Goal: Information Seeking & Learning: Learn about a topic

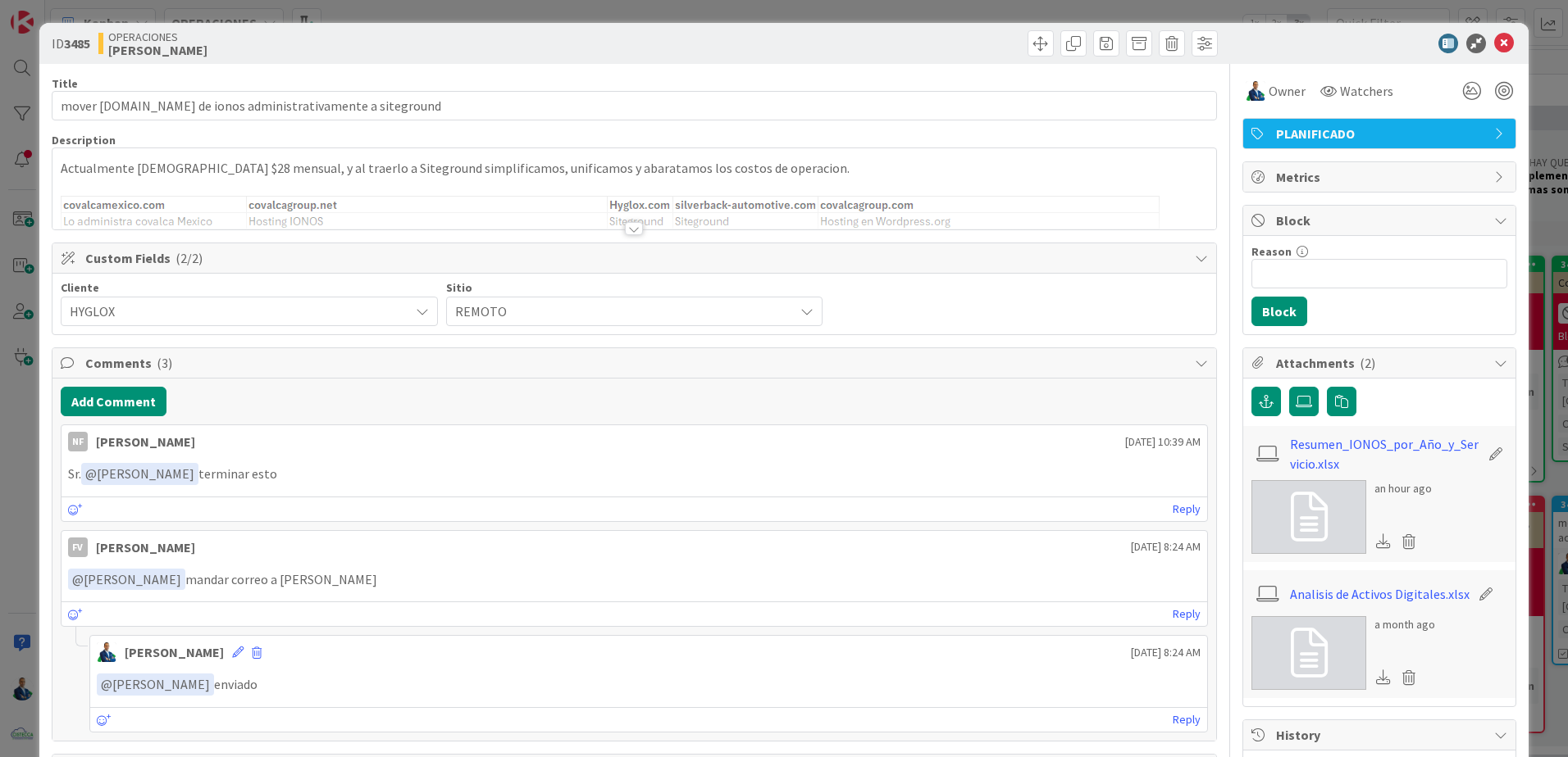
scroll to position [492, 0]
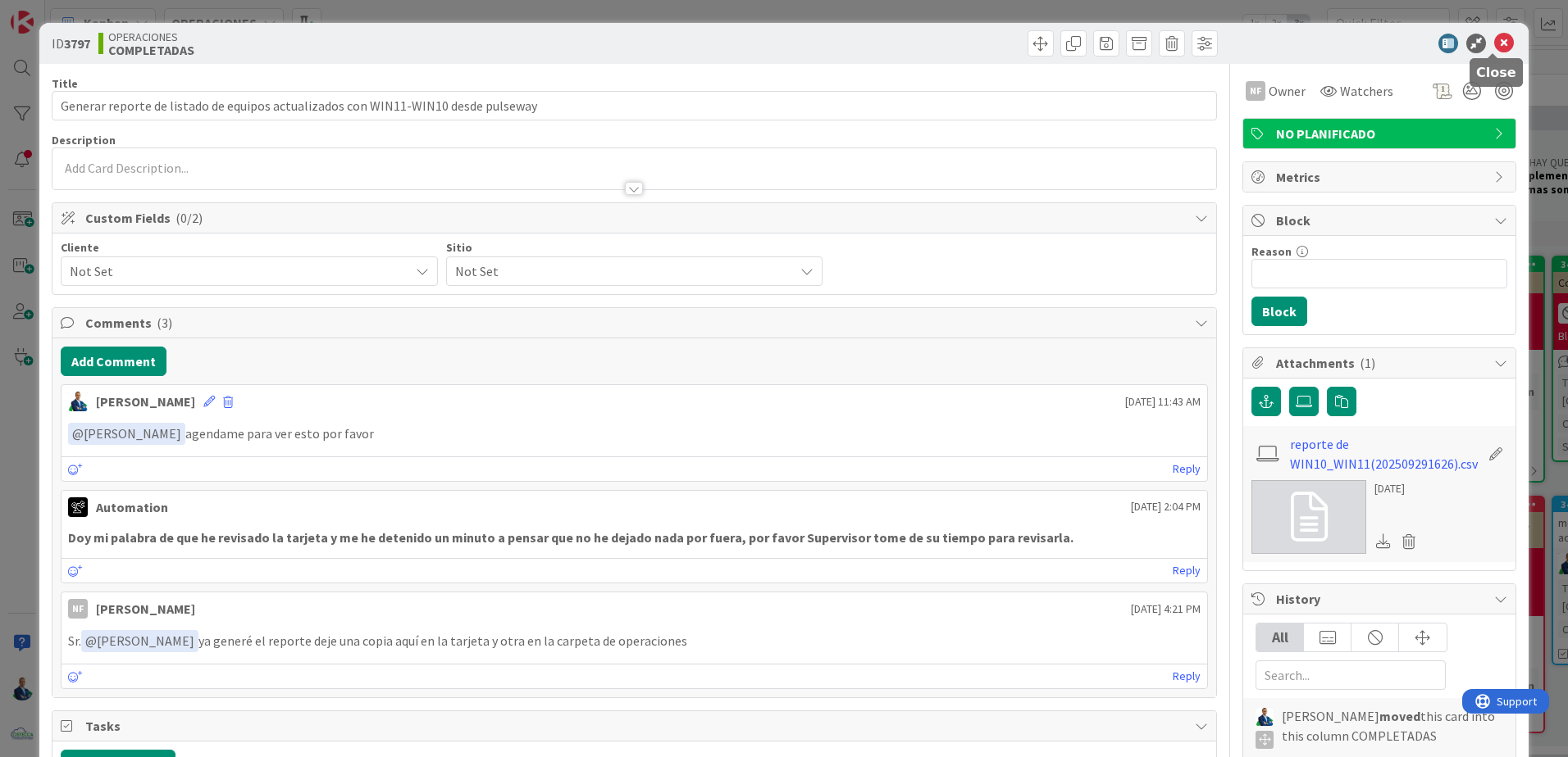
click at [1494, 48] on icon at bounding box center [1503, 43] width 19 height 19
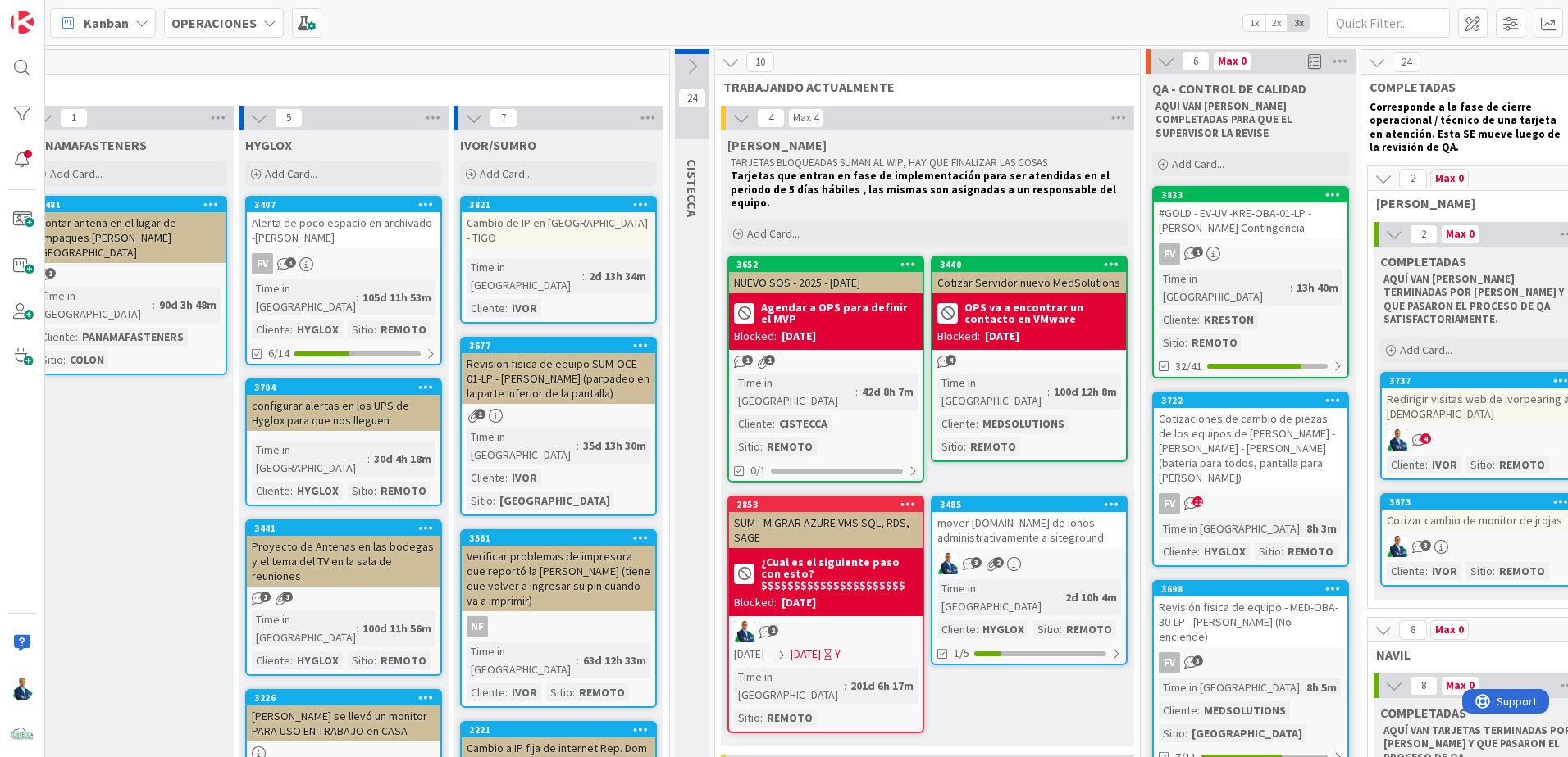
scroll to position [0, 621]
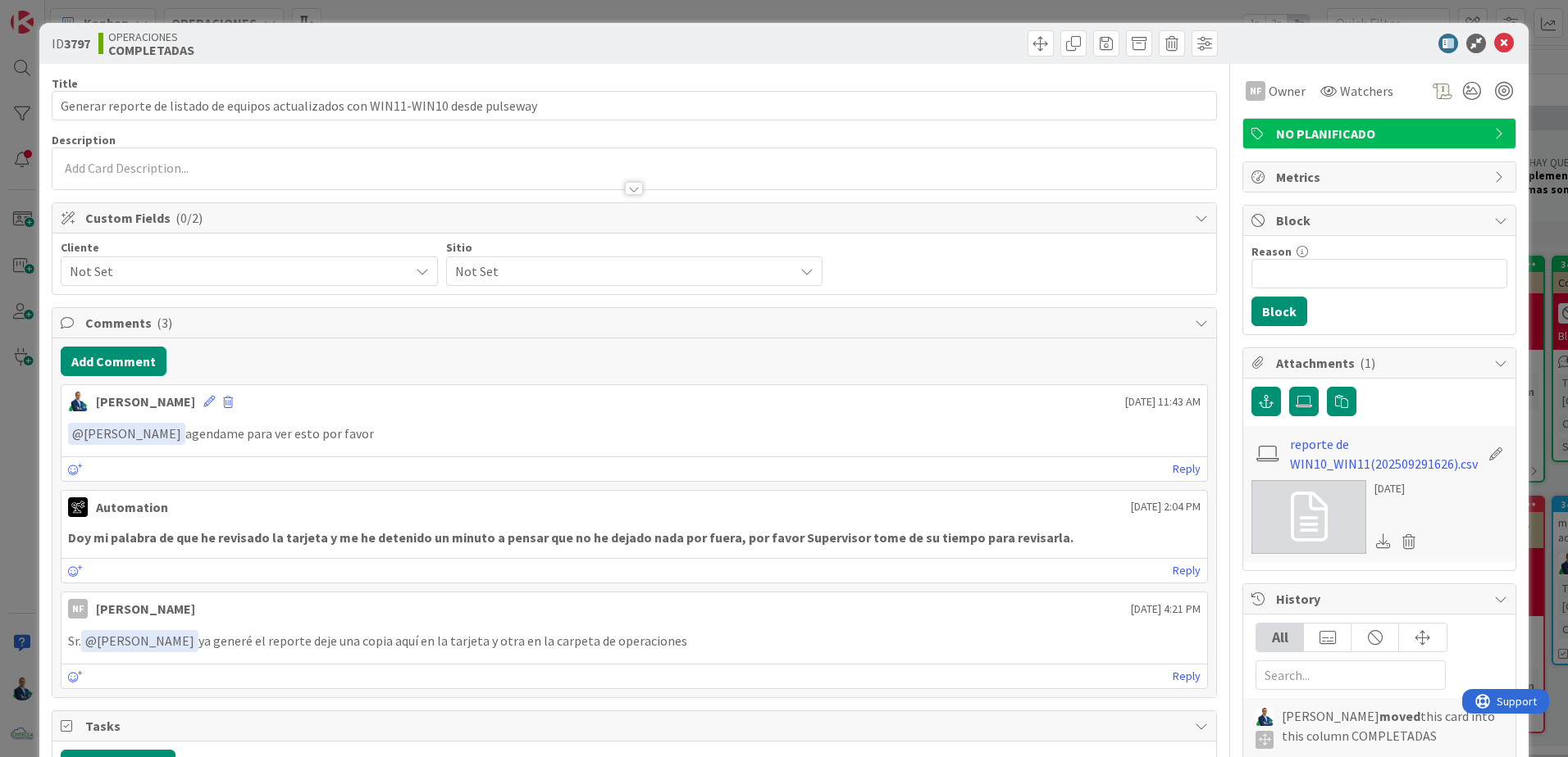
click at [417, 267] on icon at bounding box center [423, 272] width 13 height 13
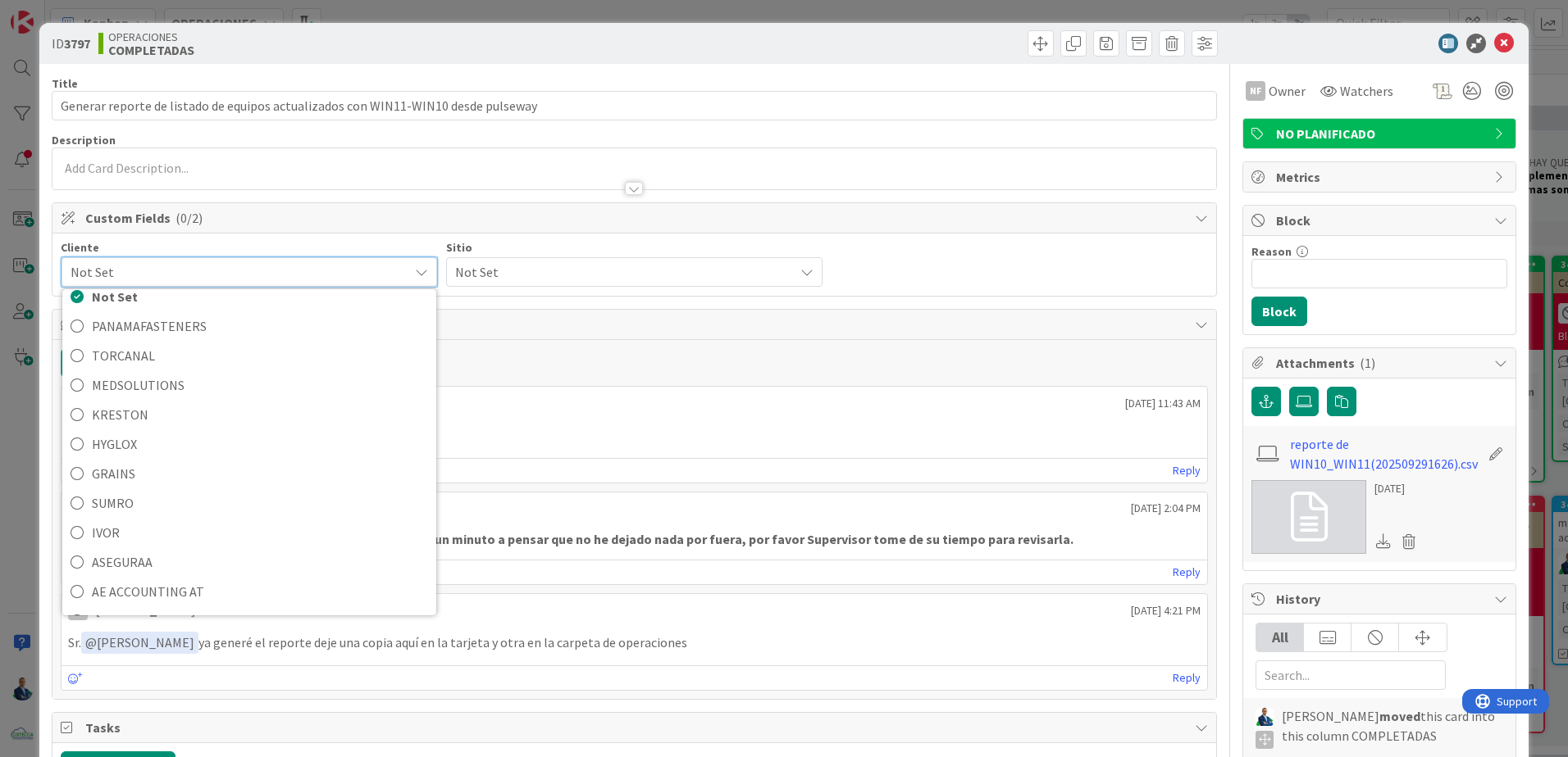
scroll to position [116, 0]
click at [155, 583] on span "TODOS" at bounding box center [259, 594] width 336 height 24
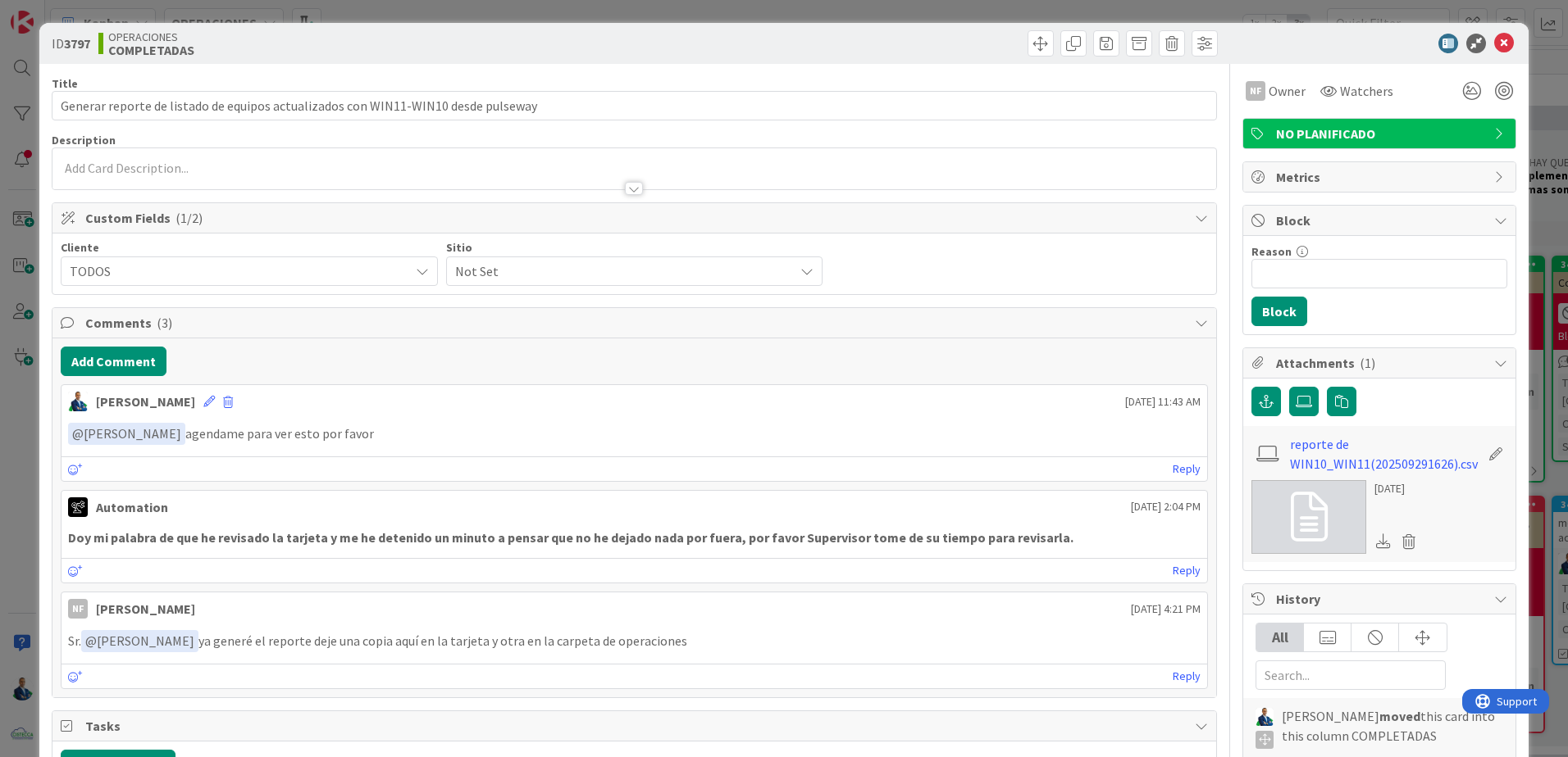
click at [403, 283] on div "TODOS" at bounding box center [249, 271] width 377 height 29
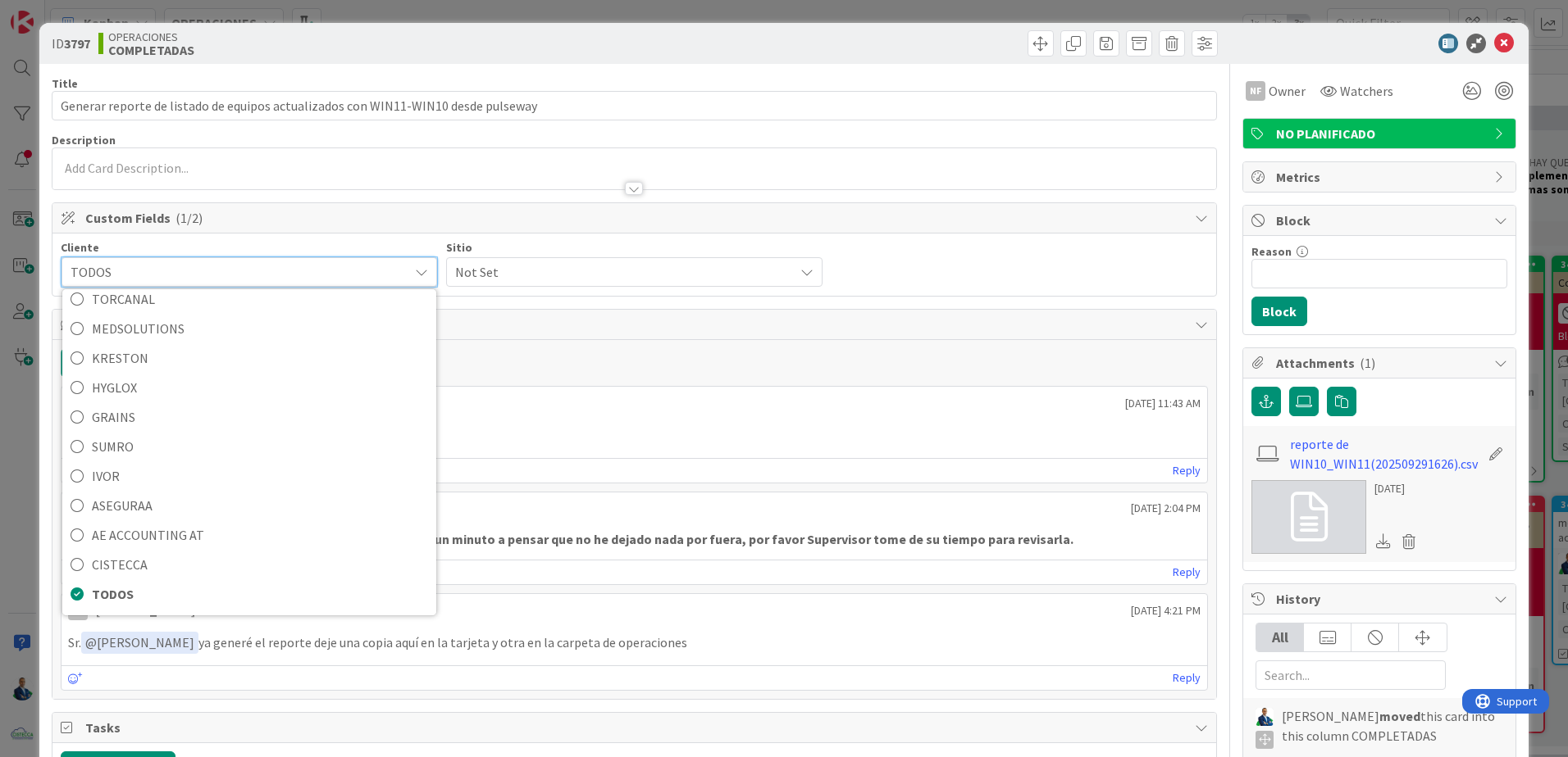
click at [606, 312] on div "Comments ( 3 )" at bounding box center [634, 325] width 1163 height 30
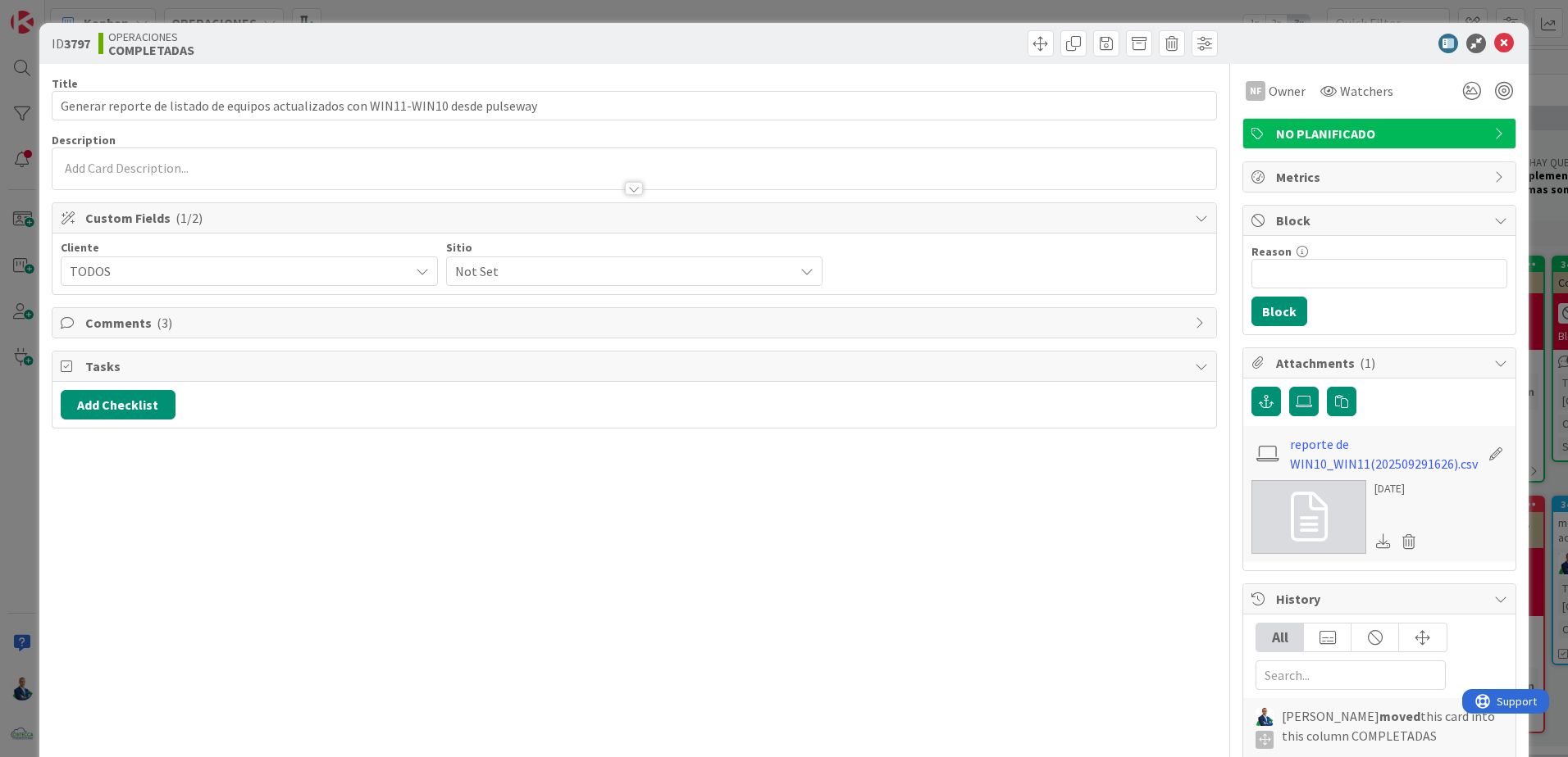
click at [606, 312] on div "Comments ( 3 )" at bounding box center [634, 322] width 1163 height 29
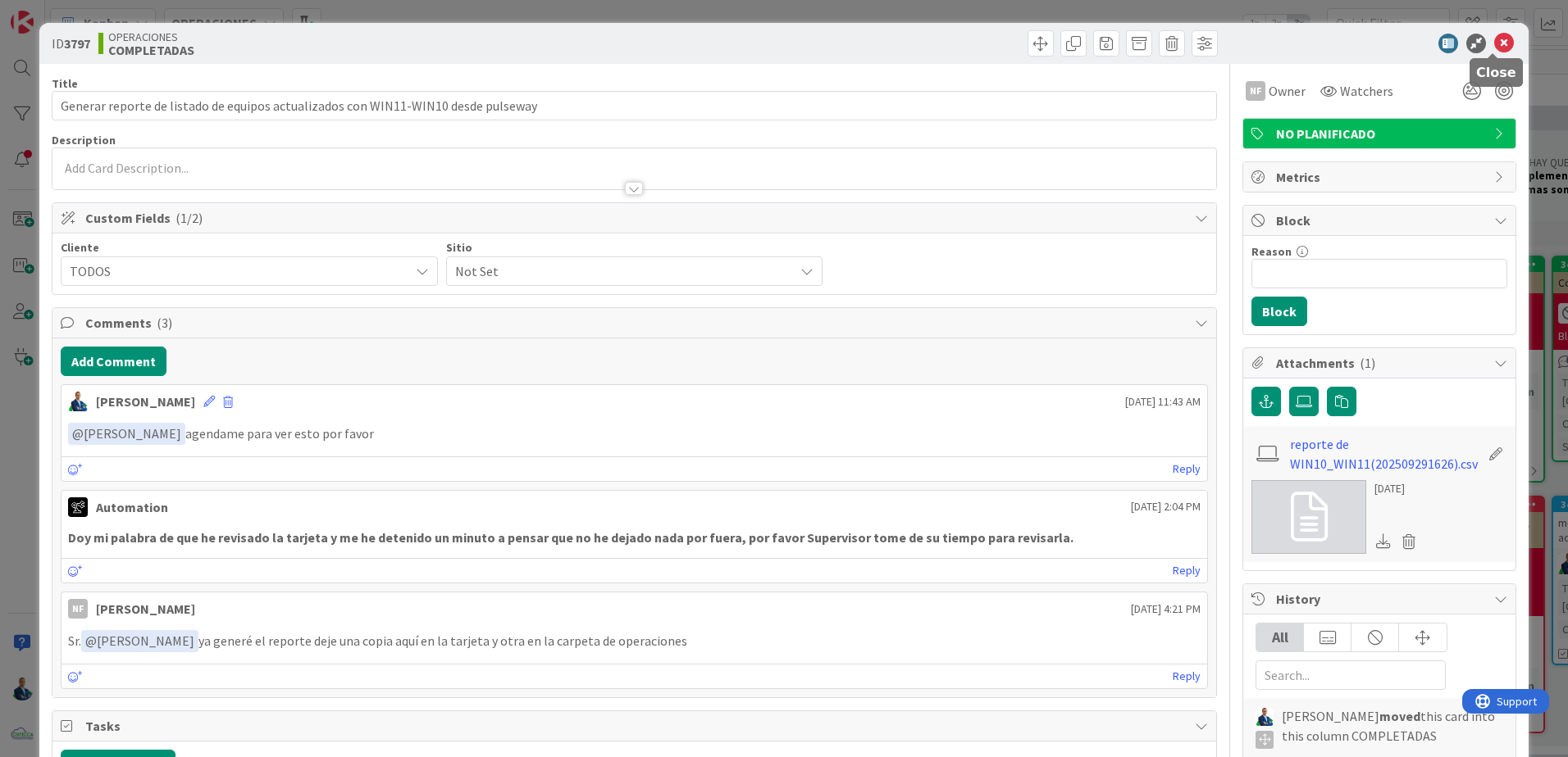
click at [1494, 40] on icon at bounding box center [1503, 43] width 19 height 19
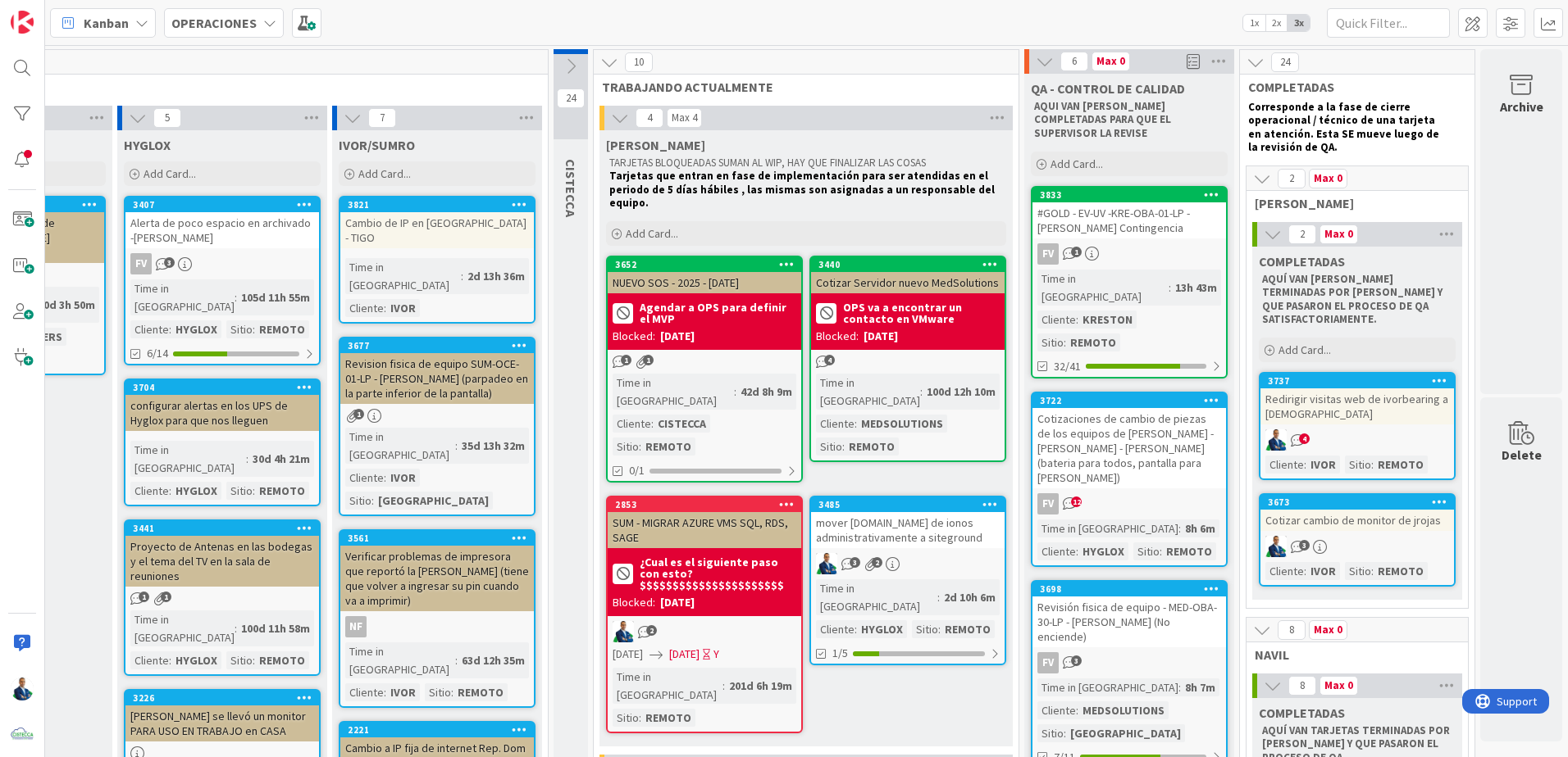
scroll to position [0, 754]
